Goal: Book appointment/travel/reservation

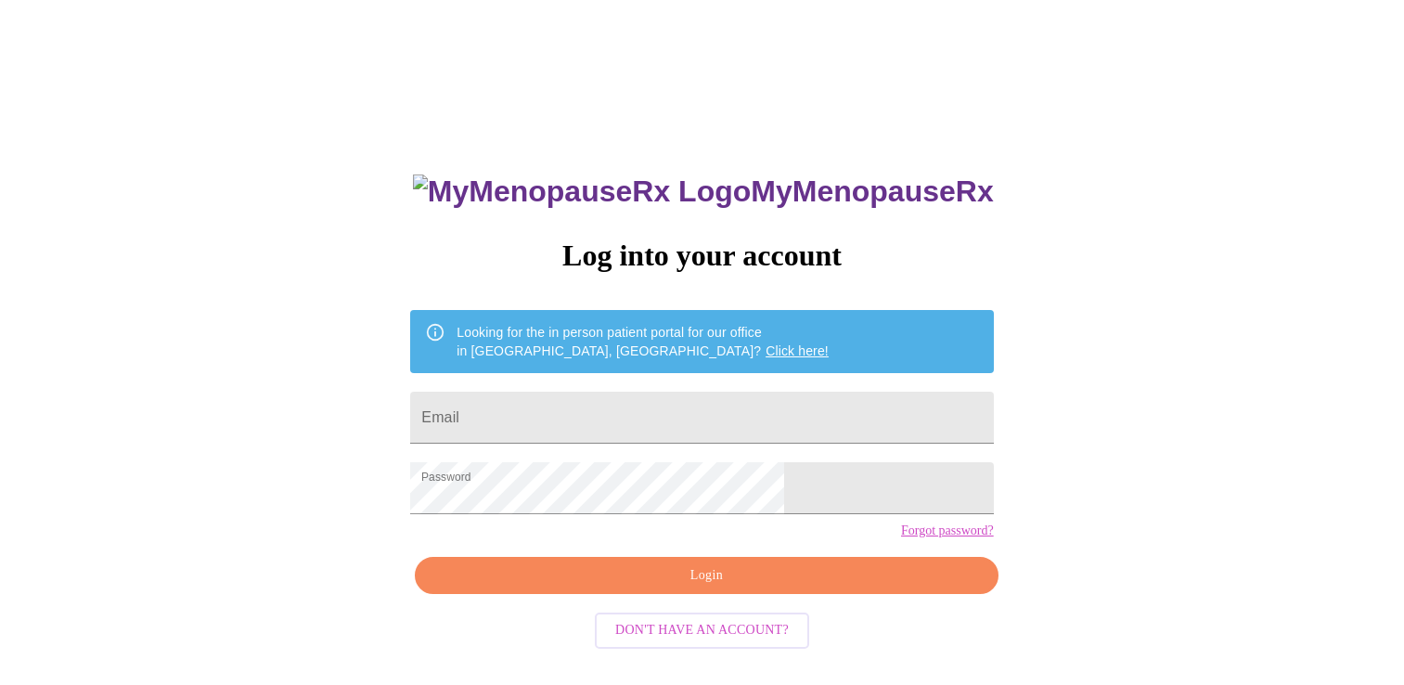
scroll to position [19, 0]
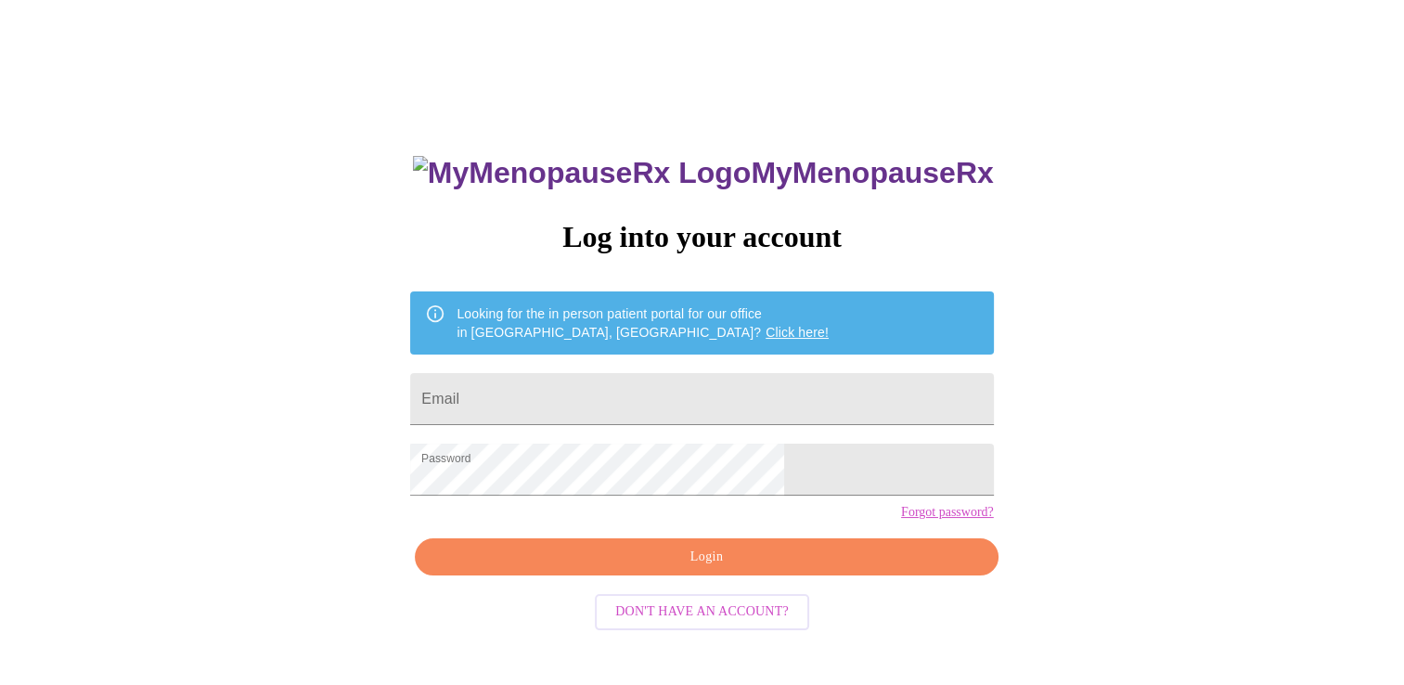
drag, startPoint x: 713, startPoint y: 599, endPoint x: 721, endPoint y: 589, distance: 12.5
click at [713, 569] on span "Login" at bounding box center [706, 557] width 540 height 23
click at [595, 401] on input "Email" at bounding box center [701, 399] width 583 height 52
type input "[EMAIL_ADDRESS][DOMAIN_NAME]"
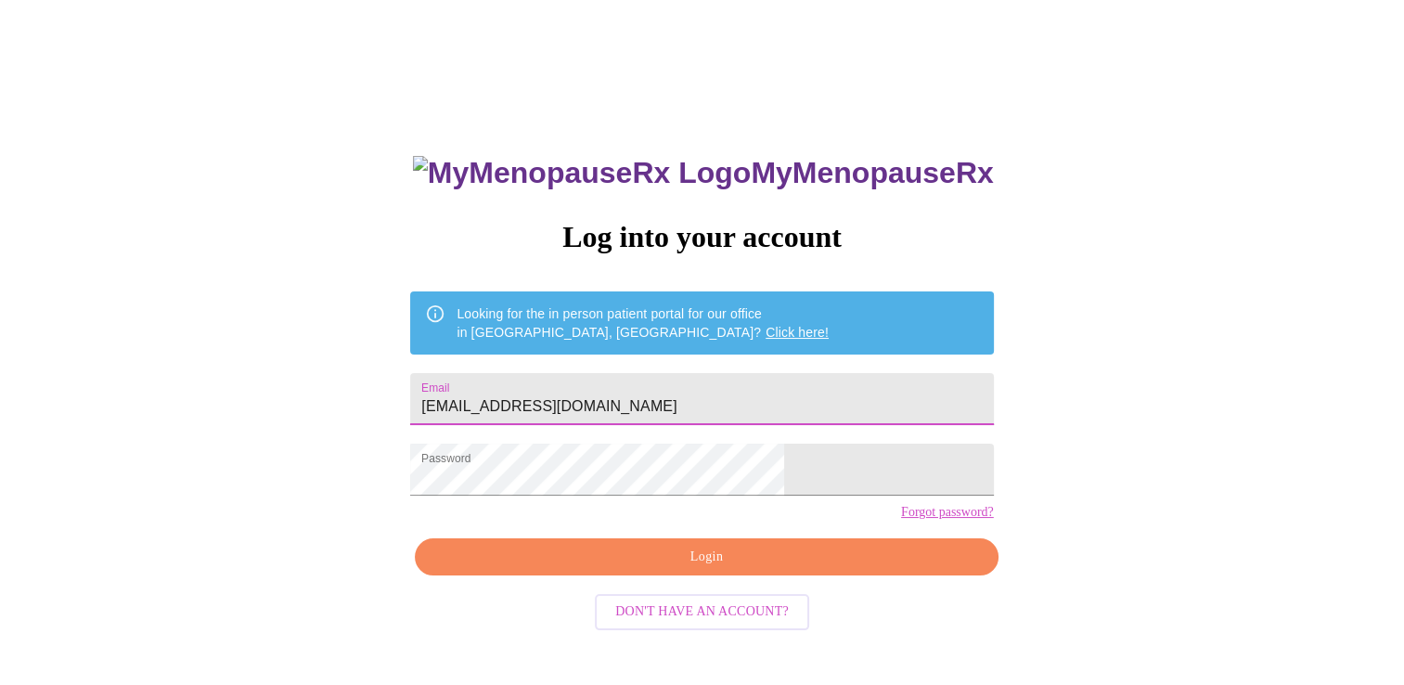
click at [716, 569] on span "Login" at bounding box center [706, 557] width 540 height 23
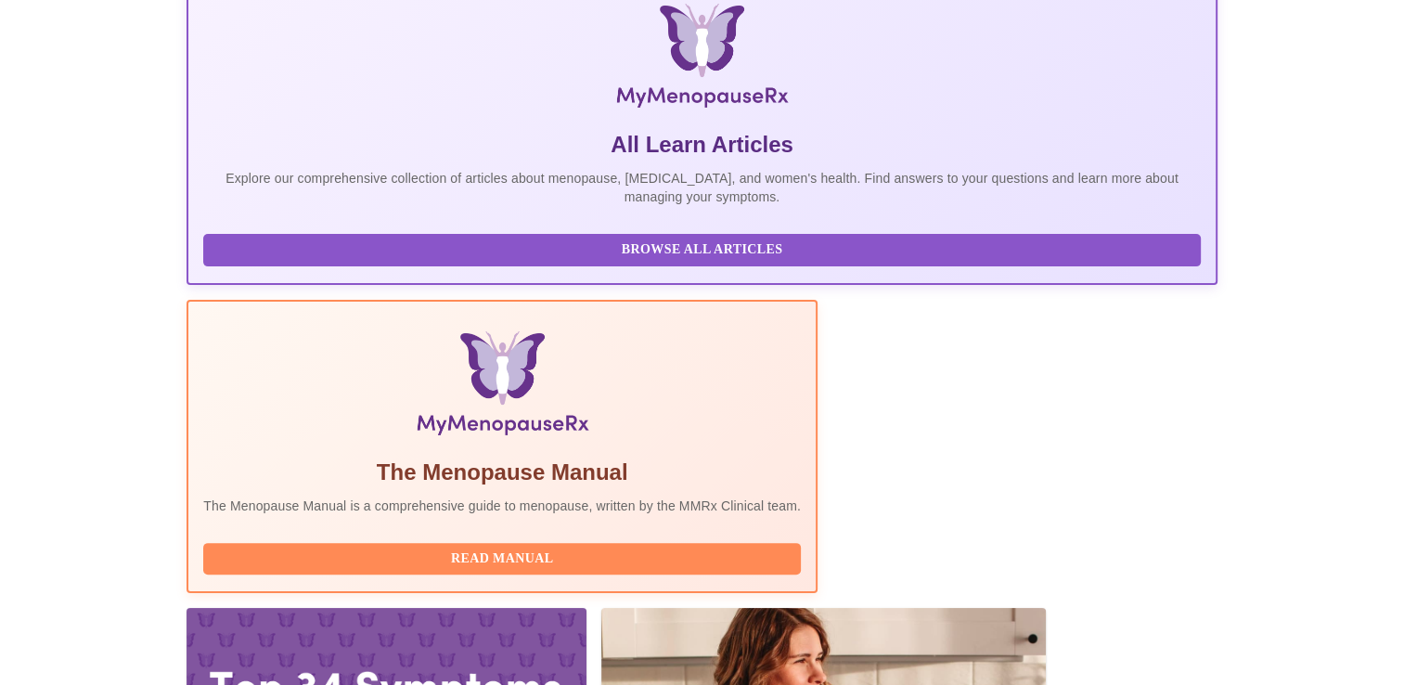
scroll to position [423, 0]
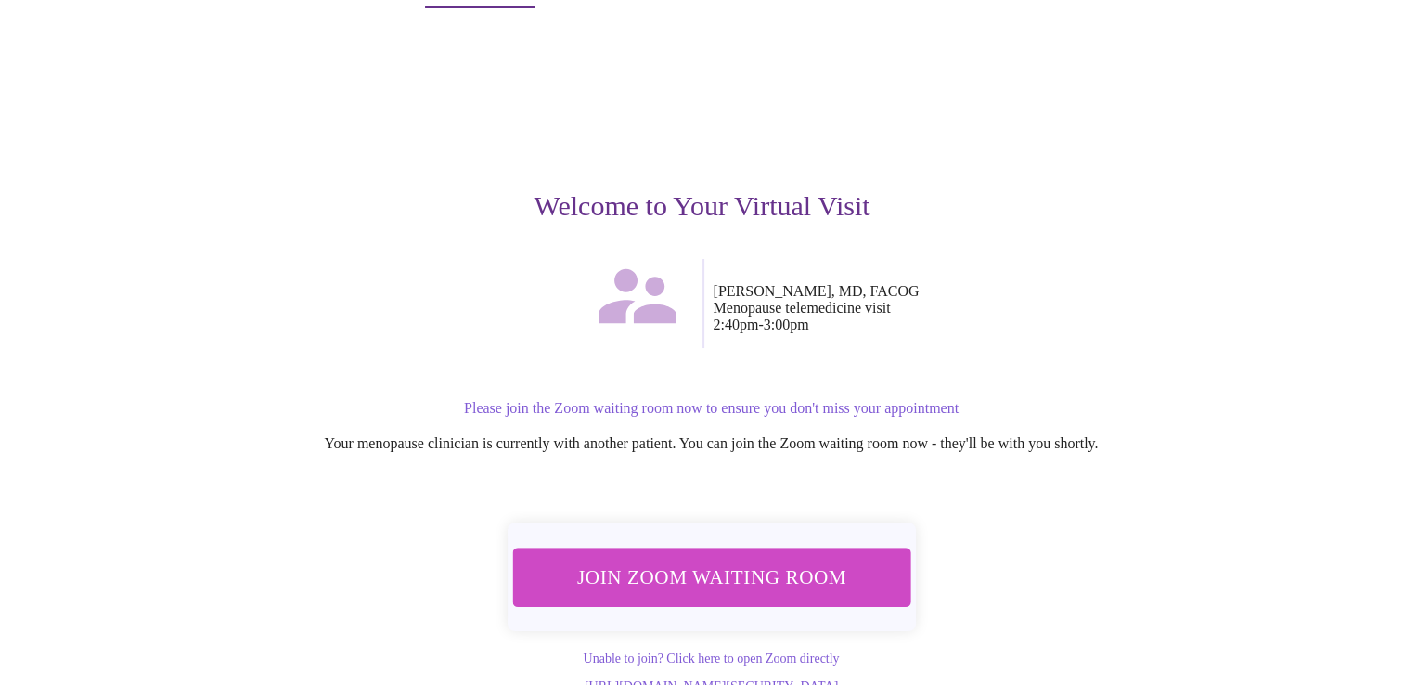
scroll to position [89, 0]
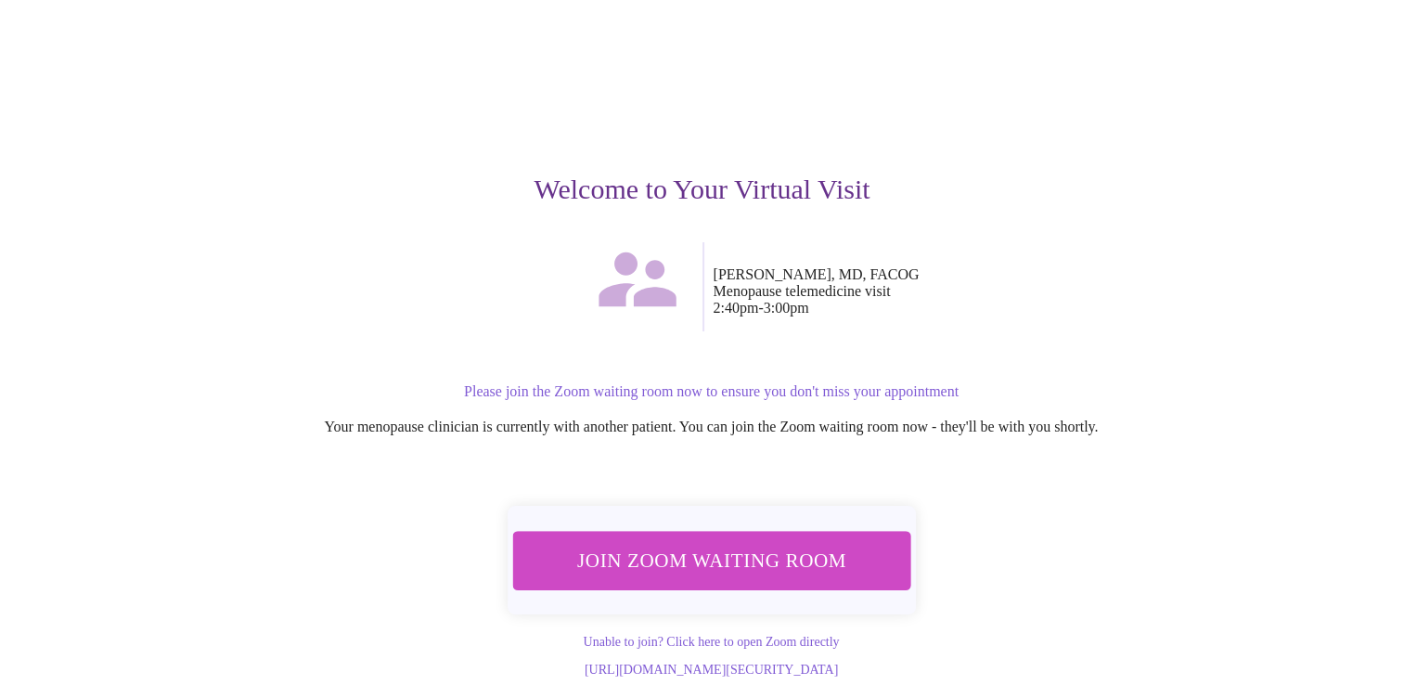
click at [723, 542] on span "Join Zoom Waiting Room" at bounding box center [711, 560] width 367 height 36
